Goal: Contribute content

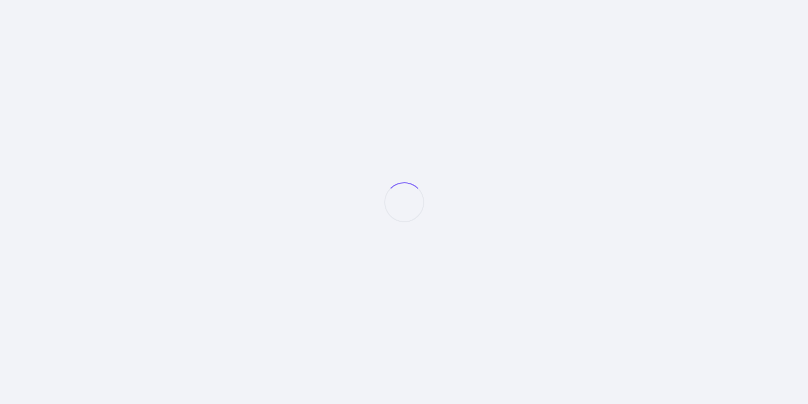
select select "null"
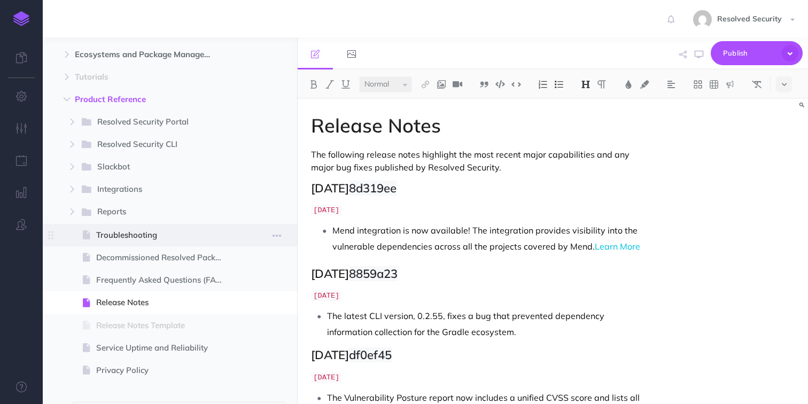
scroll to position [134, 0]
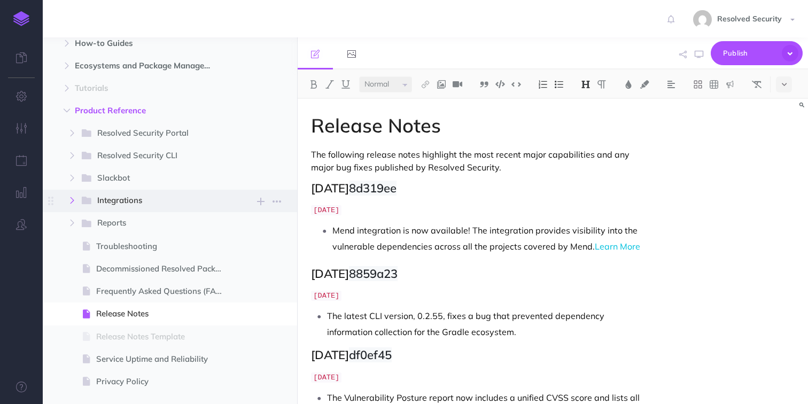
click at [76, 202] on button "button" at bounding box center [72, 200] width 19 height 13
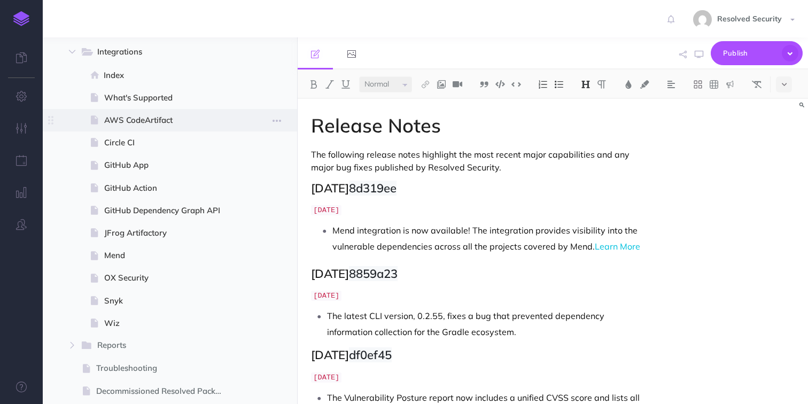
scroll to position [296, 0]
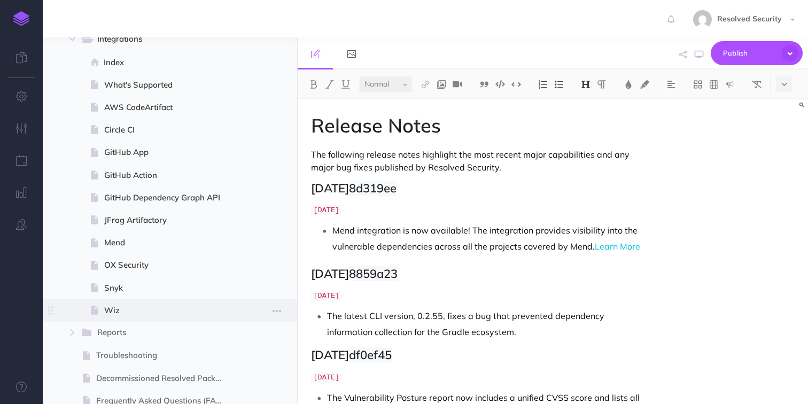
click at [115, 313] on span "Wiz" at bounding box center [168, 310] width 129 height 13
select select "null"
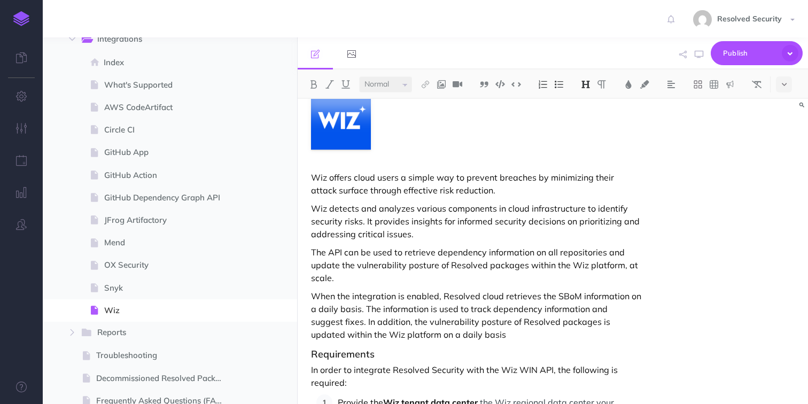
scroll to position [64, 0]
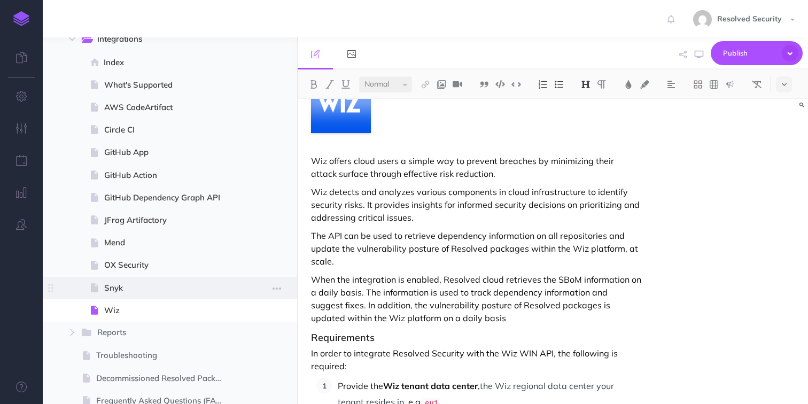
click at [120, 288] on span "Snyk" at bounding box center [168, 288] width 129 height 13
select select "null"
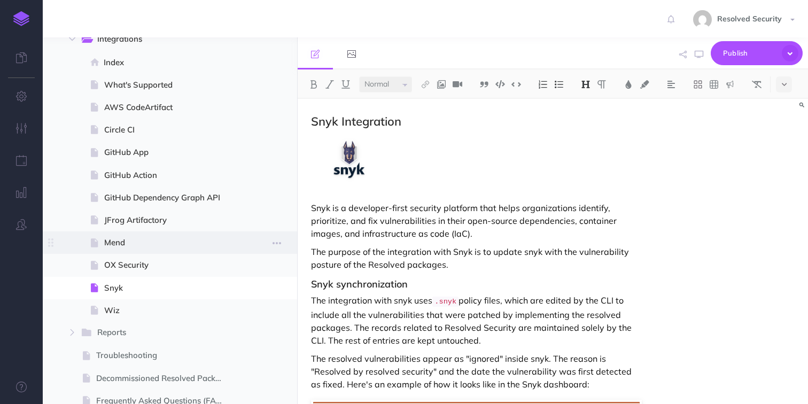
click at [112, 241] on span "Mend" at bounding box center [168, 242] width 129 height 13
select select "null"
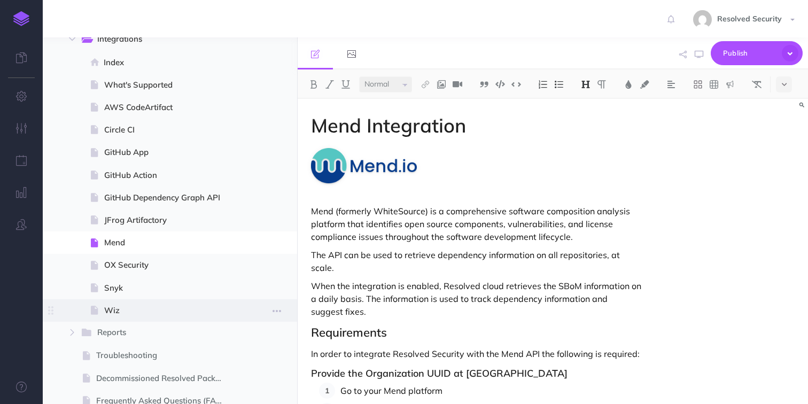
click at [111, 311] on span "Wiz" at bounding box center [168, 310] width 129 height 13
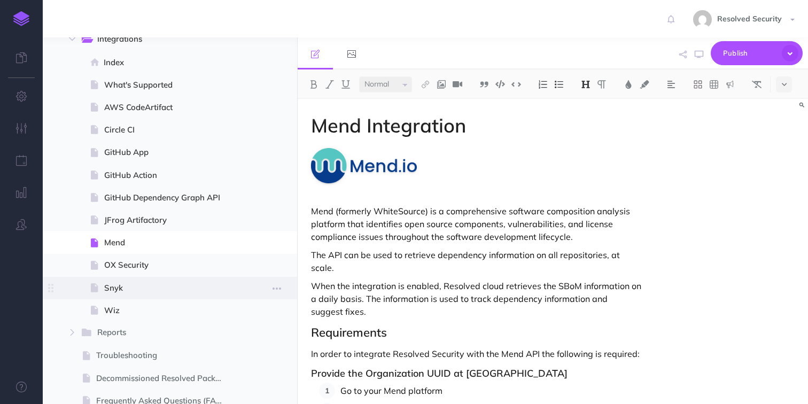
select select "null"
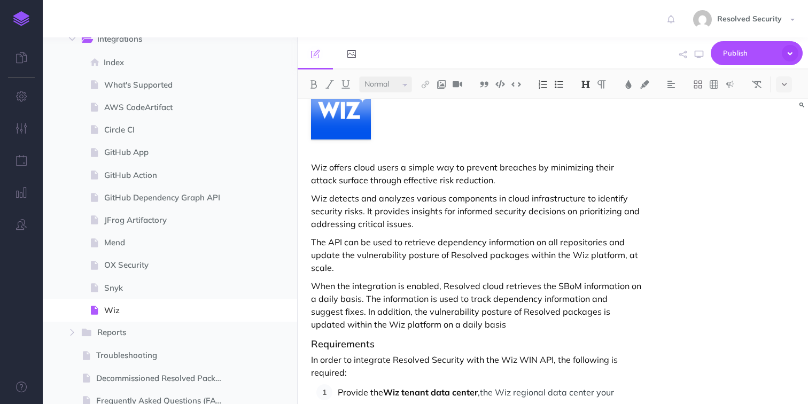
scroll to position [68, 0]
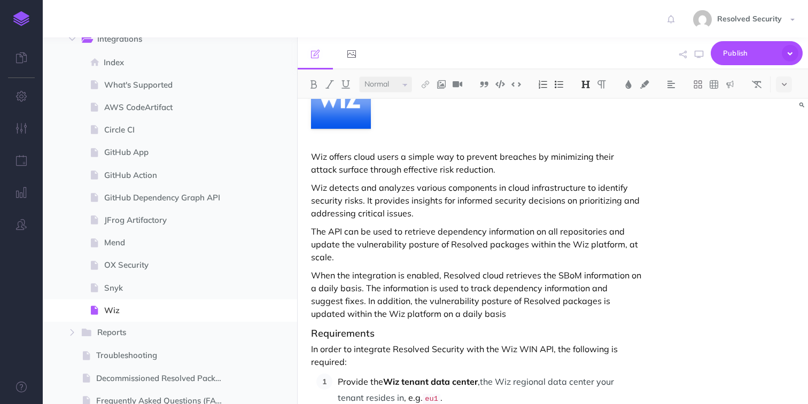
click at [604, 231] on p "The API can be used to retrieve dependency information on all repositories and …" at bounding box center [476, 244] width 330 height 38
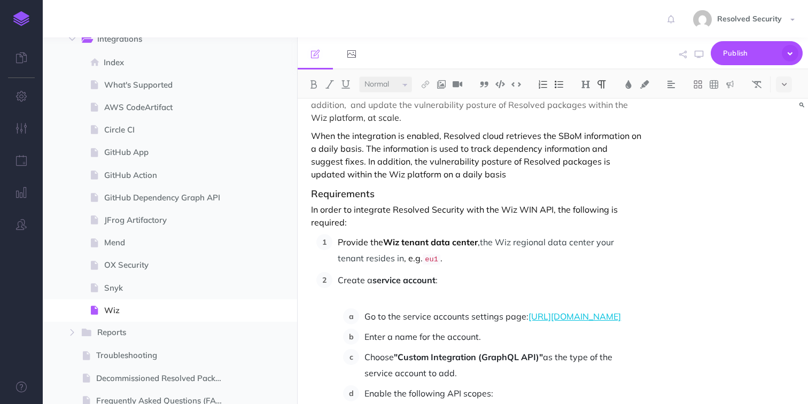
scroll to position [0, 0]
click at [487, 103] on p "The API can be used to retrieve dependency information on all repositories. Im …" at bounding box center [476, 105] width 330 height 38
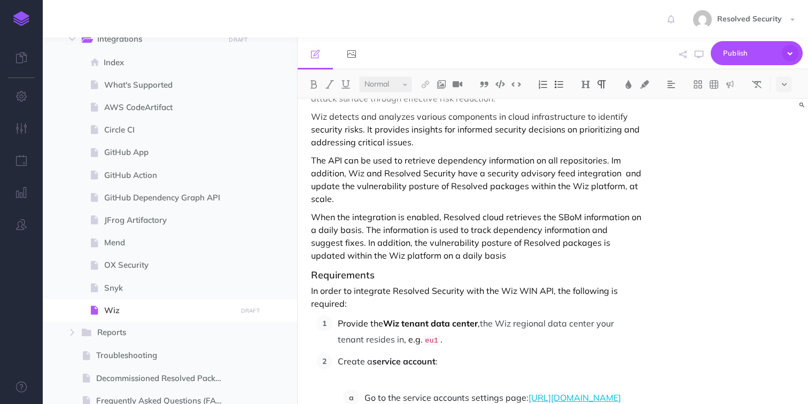
click at [476, 173] on p "The API can be used to retrieve dependency information on all repositories. Im …" at bounding box center [476, 179] width 330 height 51
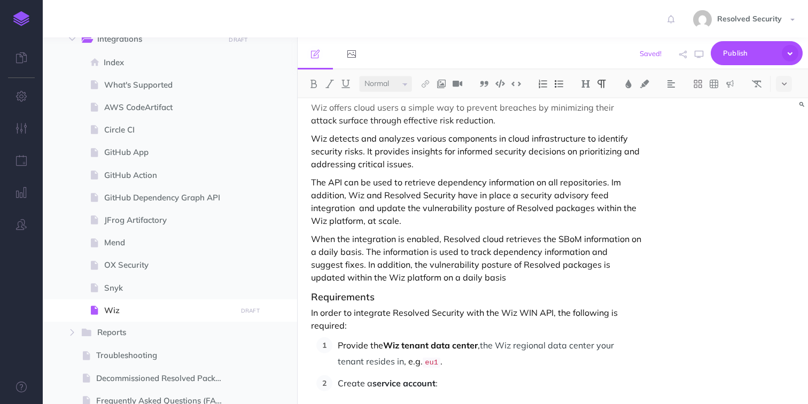
click at [360, 208] on p "The API can be used to retrieve dependency information on all repositories. Im …" at bounding box center [476, 201] width 330 height 51
drag, startPoint x: 360, startPoint y: 208, endPoint x: 409, endPoint y: 206, distance: 48.7
click at [409, 206] on p "The API can be used to retrieve dependency information on all repositories. Im …" at bounding box center [476, 201] width 330 height 51
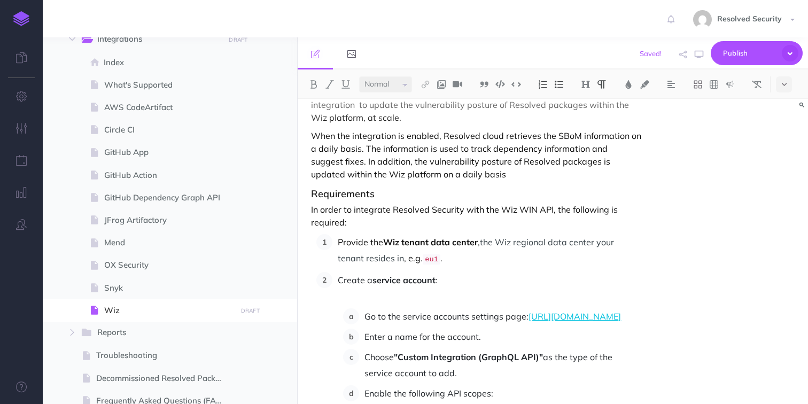
click at [567, 164] on p "When the integration is enabled, Resolved cloud retrieves the SBoM information …" at bounding box center [476, 154] width 330 height 51
drag, startPoint x: 567, startPoint y: 164, endPoint x: 321, endPoint y: 171, distance: 246.6
click at [321, 171] on p "When the integration is enabled, Resolved cloud retrieves the SBoM information …" at bounding box center [476, 154] width 330 height 51
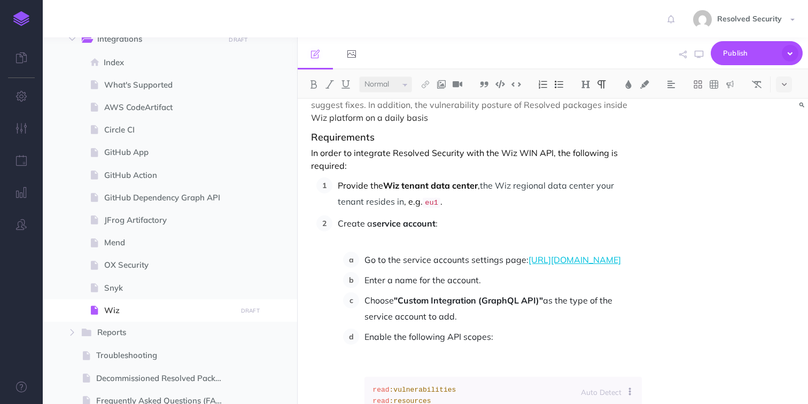
click at [430, 123] on p "When the integration is enabled, Resolved cloud retrieves the SBoM information …" at bounding box center [476, 98] width 330 height 51
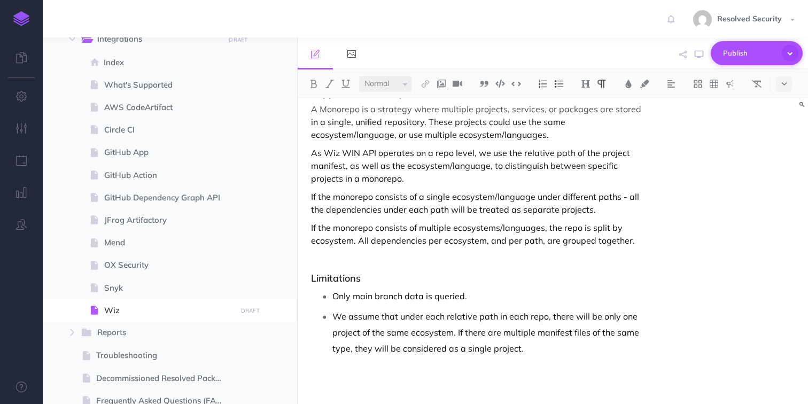
click at [740, 55] on span "Publish" at bounding box center [749, 53] width 53 height 17
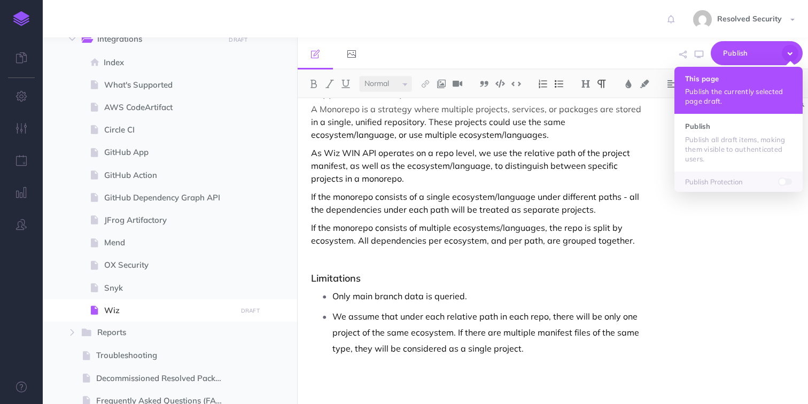
click at [714, 82] on h4 "This page" at bounding box center [738, 78] width 107 height 7
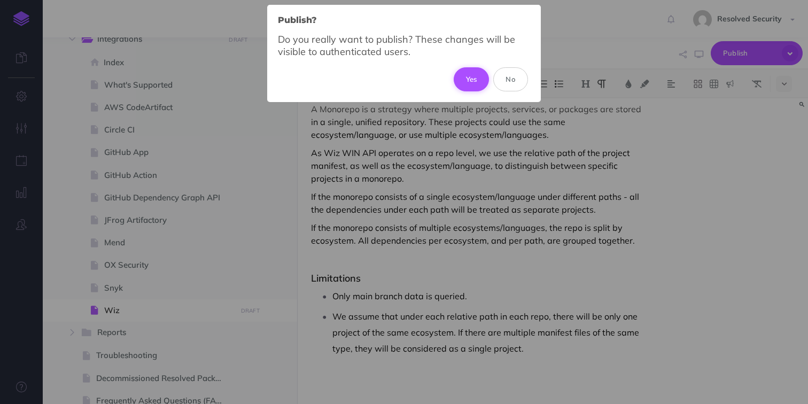
click at [471, 80] on button "Yes" at bounding box center [472, 79] width 36 height 24
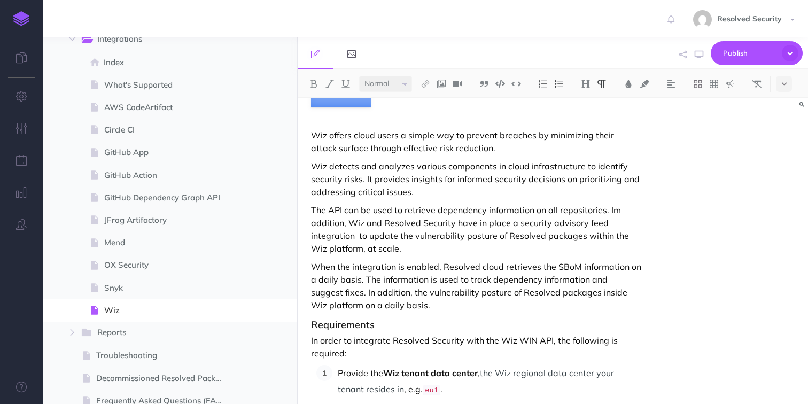
scroll to position [95, 0]
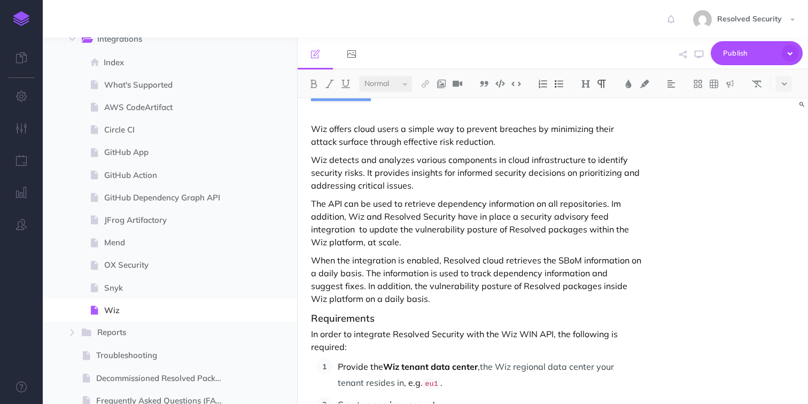
click at [438, 262] on p "When the integration is enabled, Resolved cloud retrieves the SBoM information …" at bounding box center [476, 279] width 330 height 51
click at [476, 260] on p "When the integration is enabled, Resolved cloud retrieves the SBoM information …" at bounding box center [476, 279] width 330 height 51
click at [474, 271] on p "When the integration is enabled, Resolved cloud retrieves the SBoM information …" at bounding box center [476, 279] width 330 height 51
click at [565, 287] on p "When the integration is enabled, Resolved cloud retrieves the SBoM information …" at bounding box center [476, 279] width 330 height 51
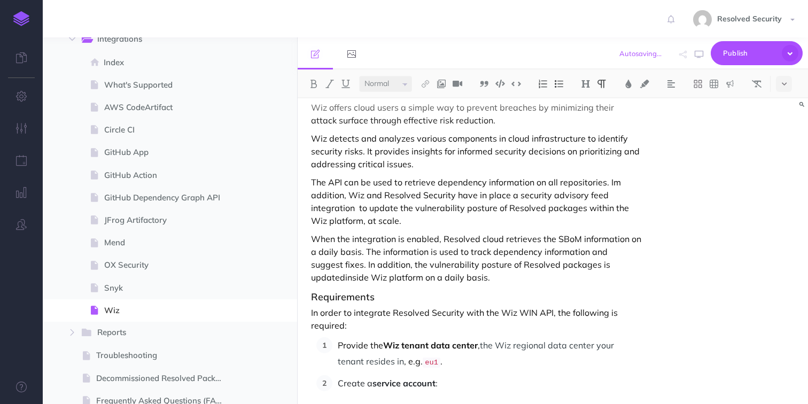
scroll to position [0, 0]
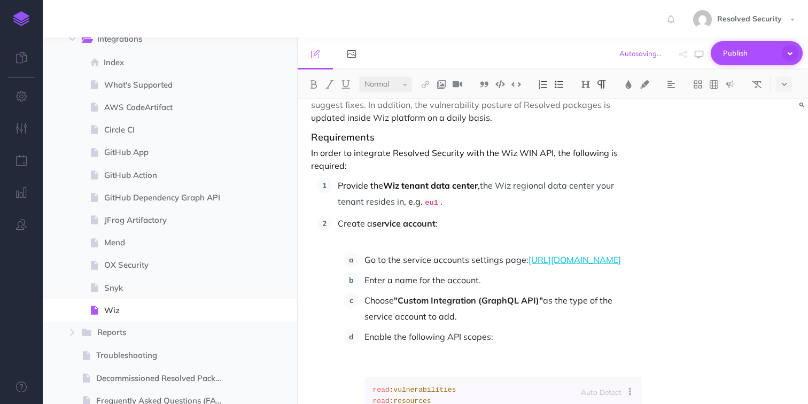
click at [739, 55] on span "Publish" at bounding box center [749, 53] width 53 height 17
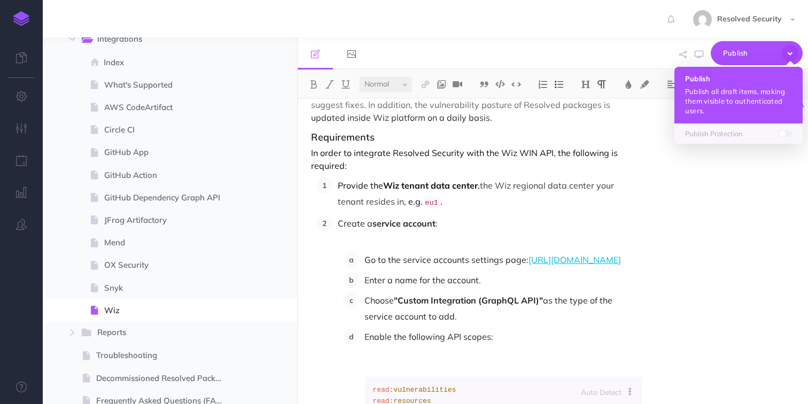
click at [706, 82] on h4 "Publish" at bounding box center [738, 78] width 107 height 7
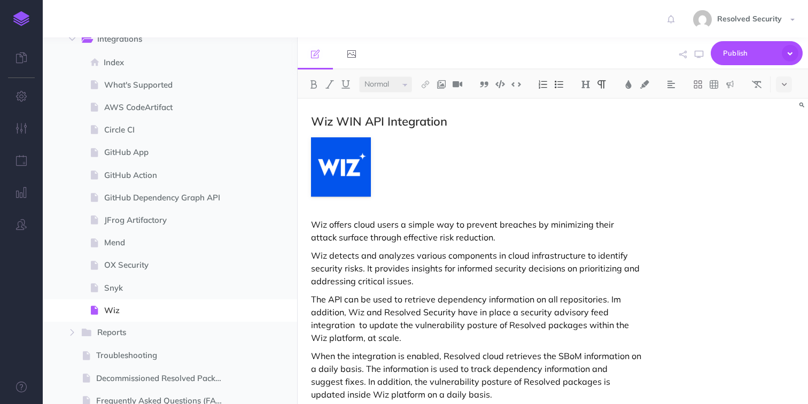
click at [618, 300] on p "The API can be used to retrieve dependency information on all repositories. Im …" at bounding box center [476, 318] width 330 height 51
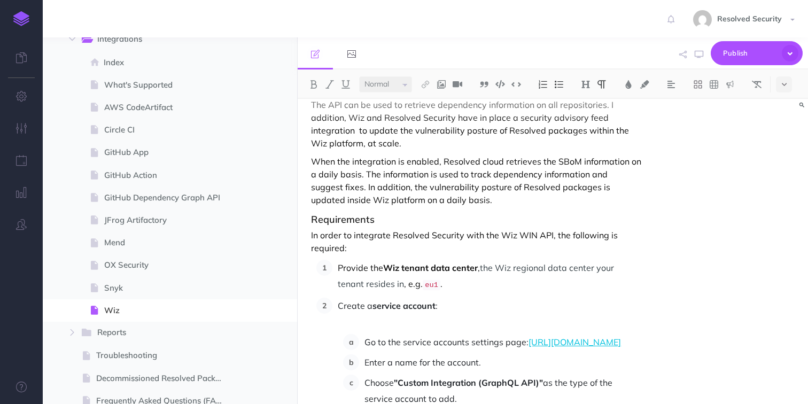
scroll to position [1, 0]
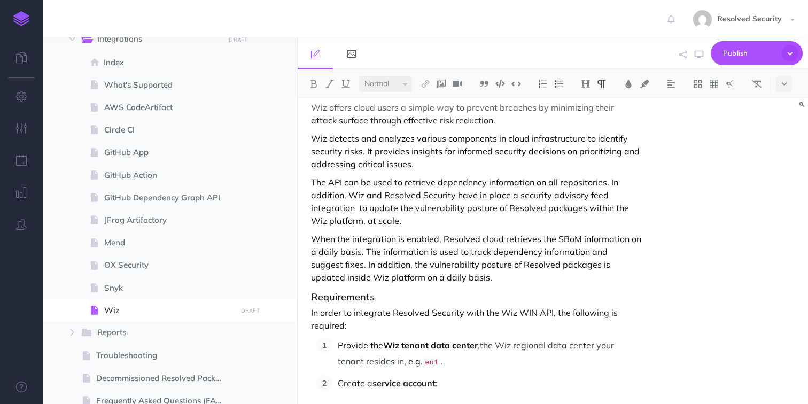
click at [313, 181] on p "The API can be used to retrieve dependency information on all repositories. In …" at bounding box center [476, 201] width 330 height 51
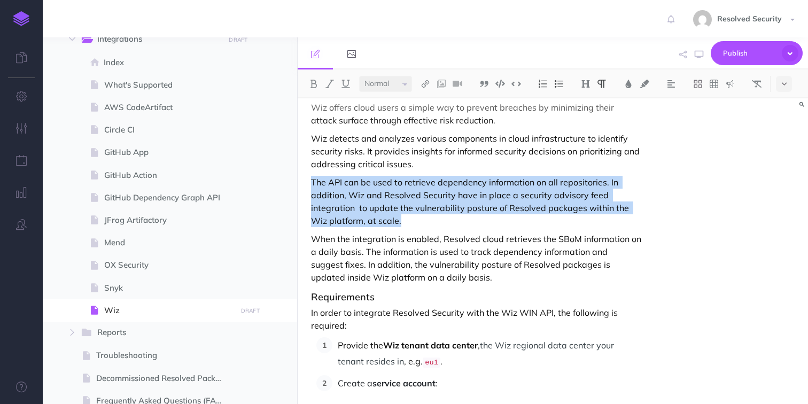
drag, startPoint x: 313, startPoint y: 181, endPoint x: 398, endPoint y: 218, distance: 92.2
click at [398, 218] on p "The API can be used to retrieve dependency information on all repositories. In …" at bounding box center [476, 201] width 330 height 51
copy p "The API can be used to retrieve dependency information on all repositories. In …"
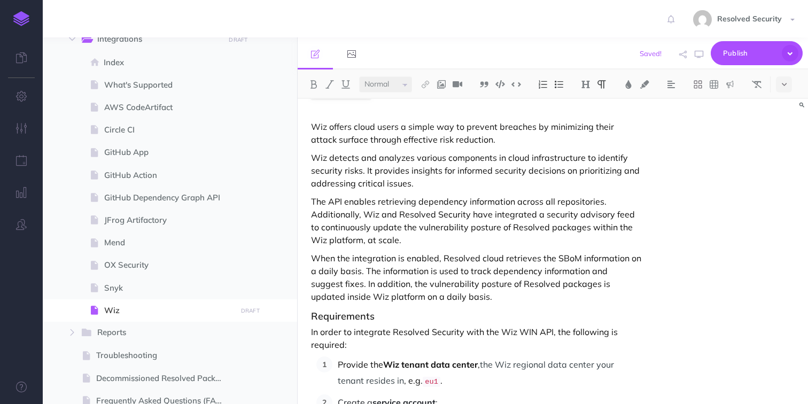
scroll to position [113, 0]
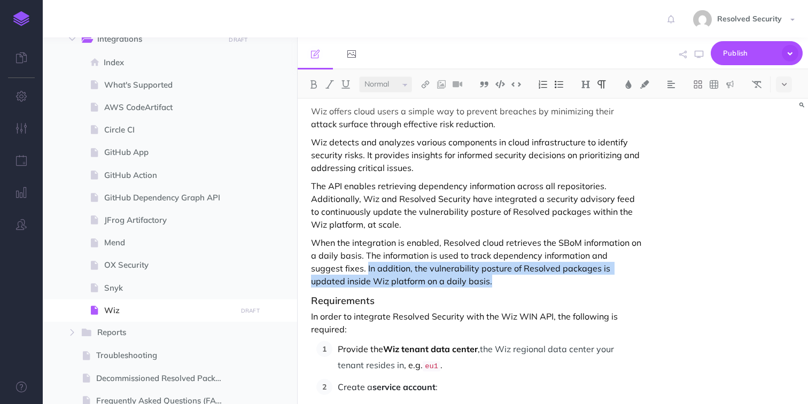
drag, startPoint x: 334, startPoint y: 269, endPoint x: 433, endPoint y: 281, distance: 99.6
click at [433, 281] on p "When the integration is enabled, Resolved cloud retrieves the SBoM information …" at bounding box center [476, 261] width 330 height 51
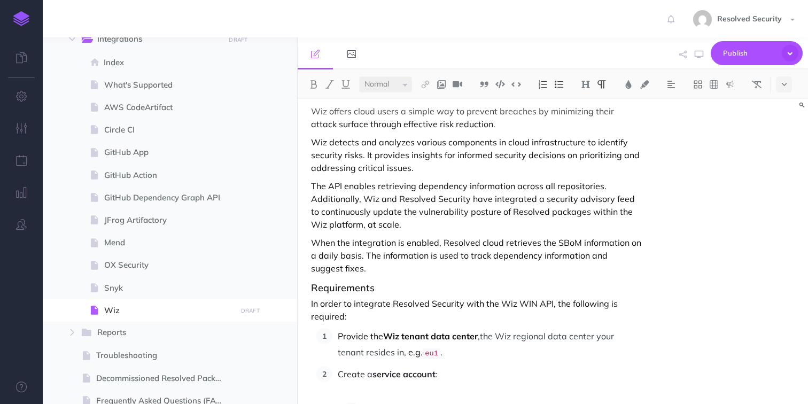
scroll to position [500, 0]
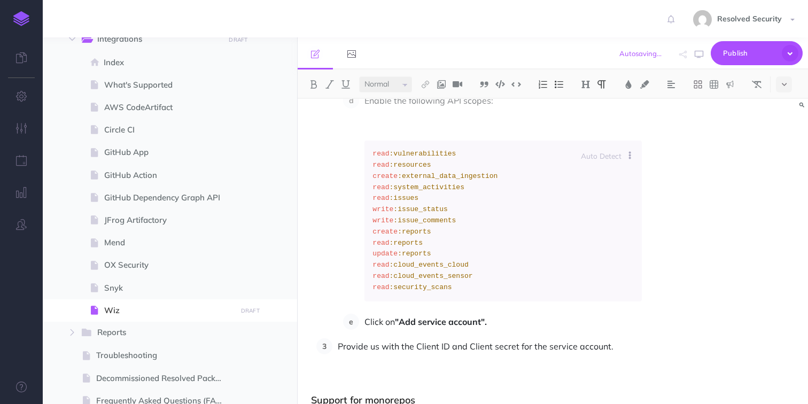
click at [518, 240] on code "read :vulnerabilities read :resources create :external_data_ingestion read :sys…" at bounding box center [503, 221] width 261 height 144
click at [742, 50] on span "Publish" at bounding box center [749, 53] width 53 height 17
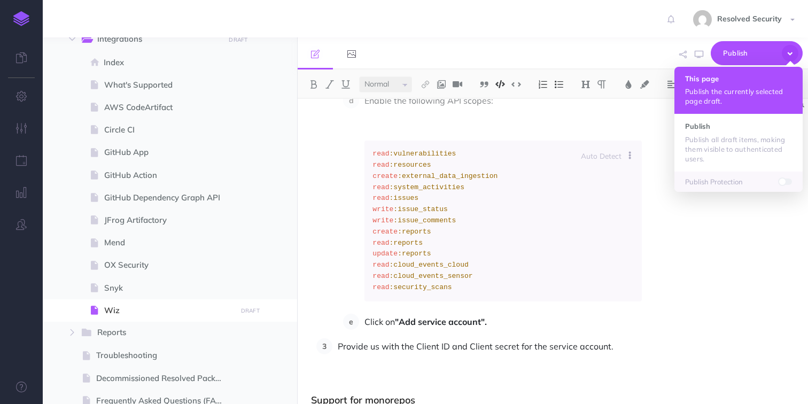
click at [723, 86] on button "This page Publish the currently selected page draft." at bounding box center [739, 90] width 128 height 47
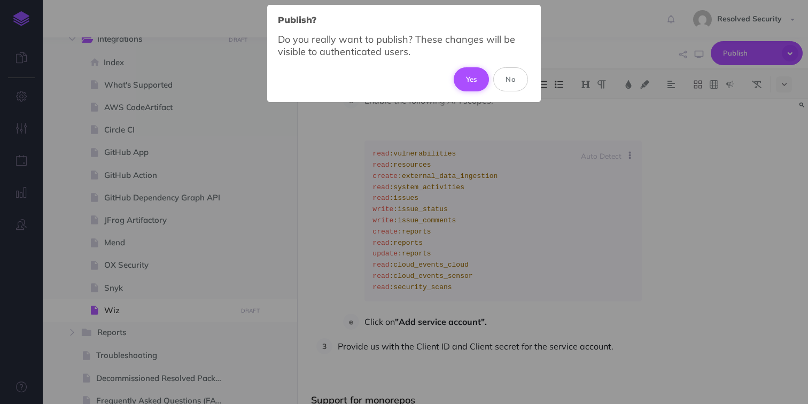
click at [474, 79] on button "Yes" at bounding box center [472, 79] width 36 height 24
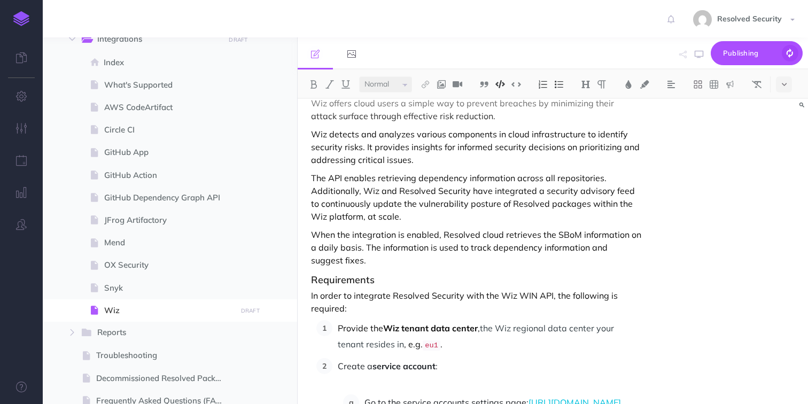
scroll to position [122, 0]
